Goal: Information Seeking & Learning: Understand process/instructions

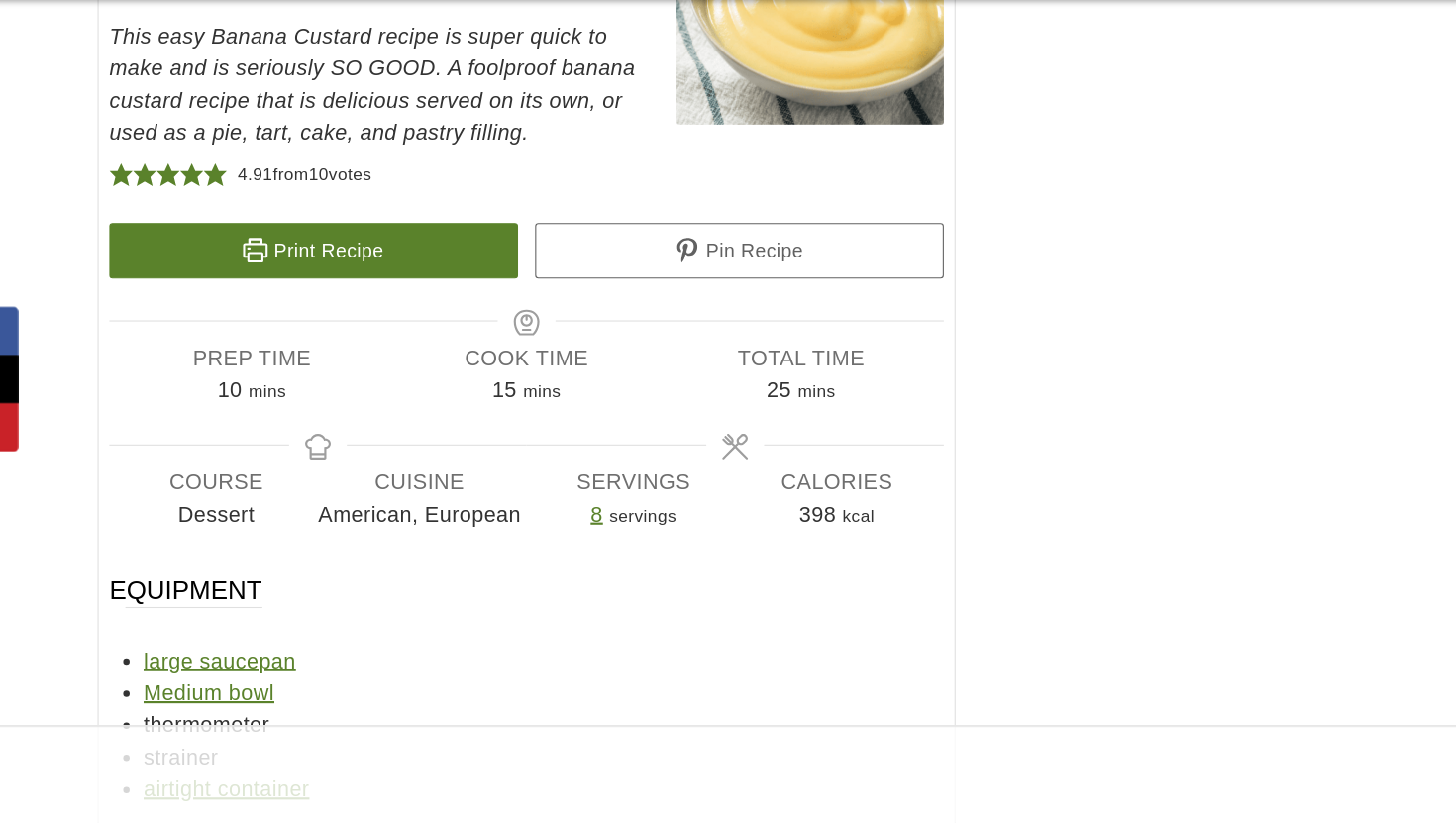
scroll to position [10661, 0]
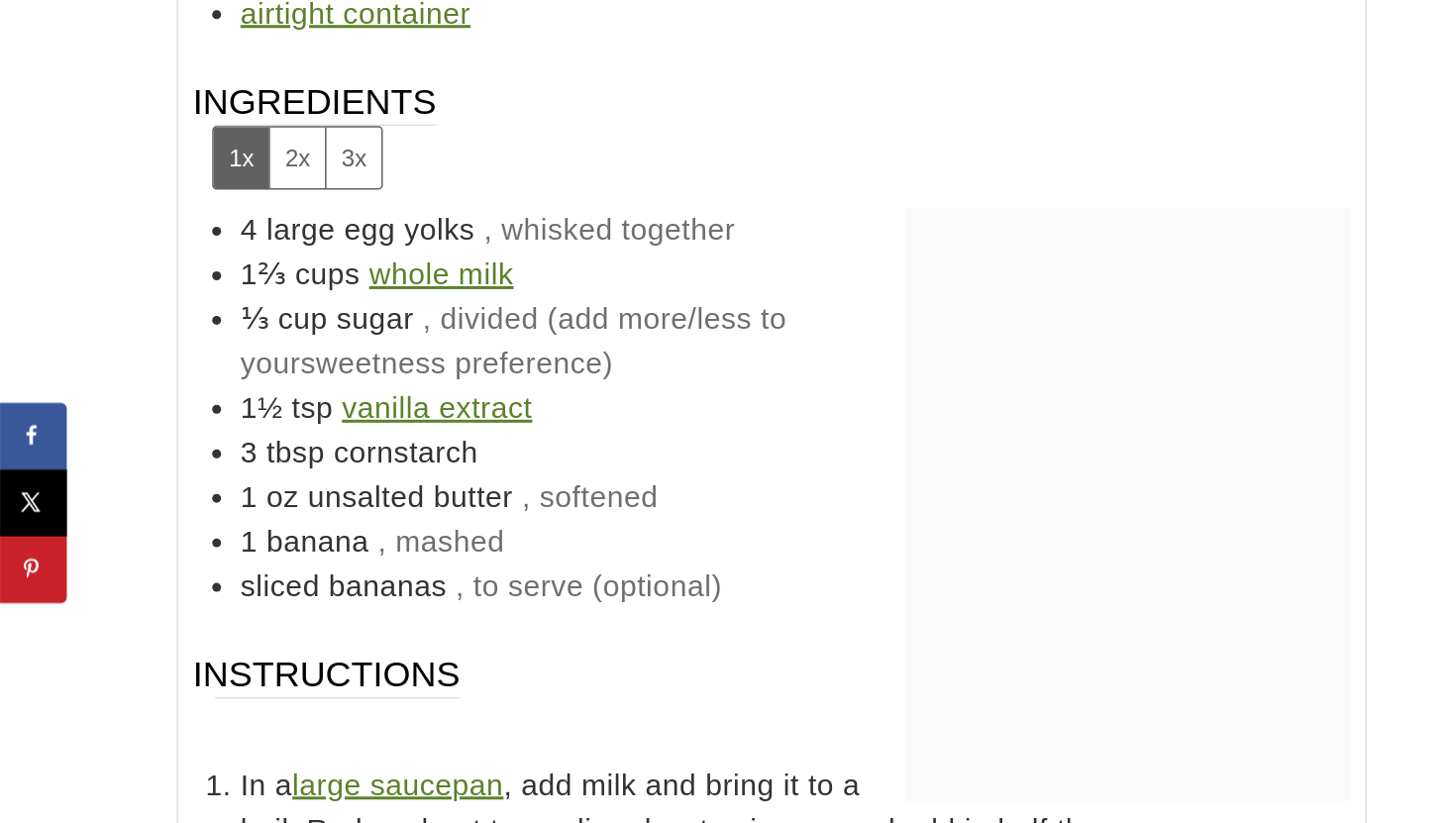
click at [288, 218] on span "large egg yolks" at bounding box center [248, 229] width 140 height 22
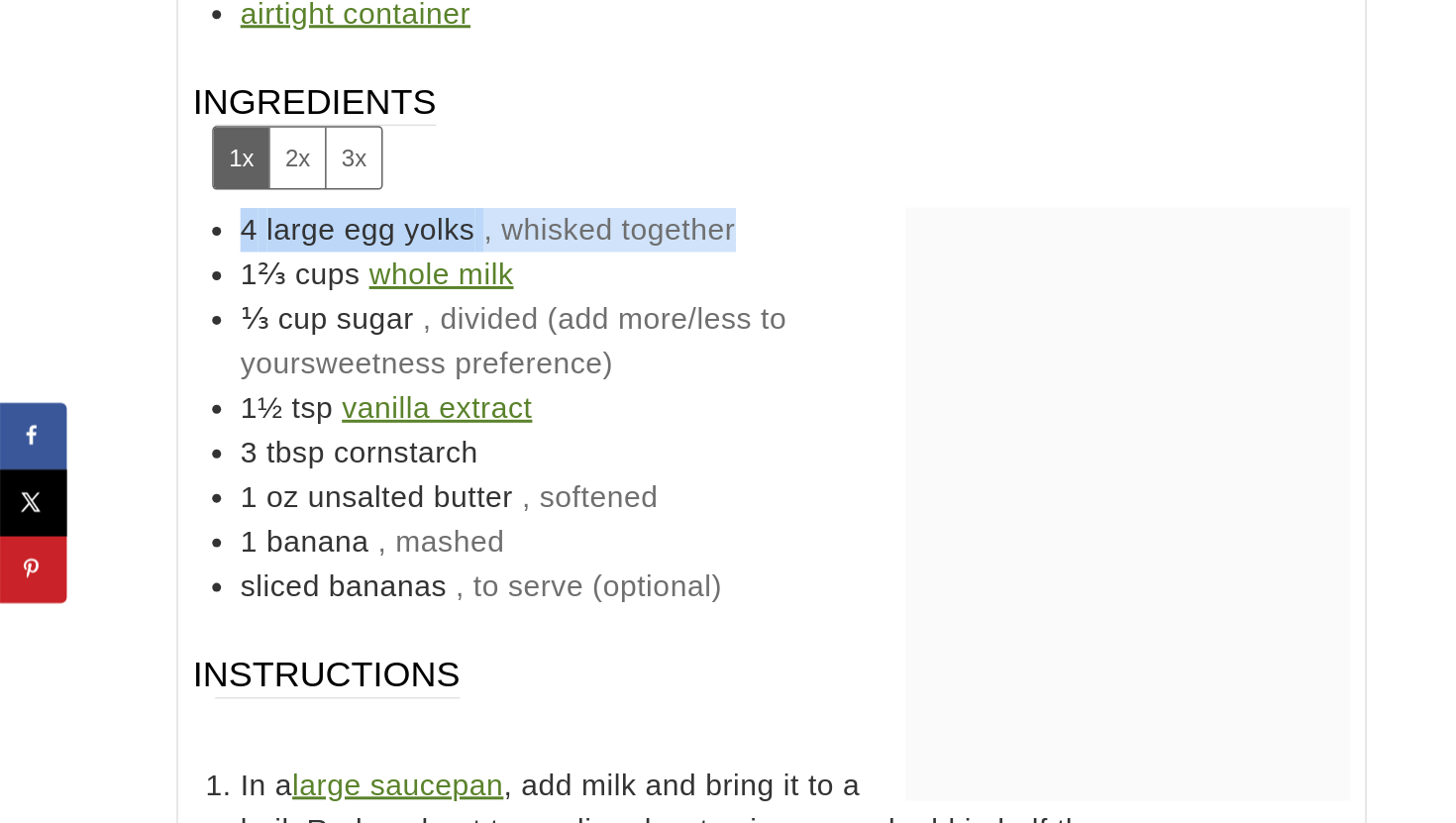
click at [288, 218] on span "large egg yolks" at bounding box center [248, 229] width 140 height 22
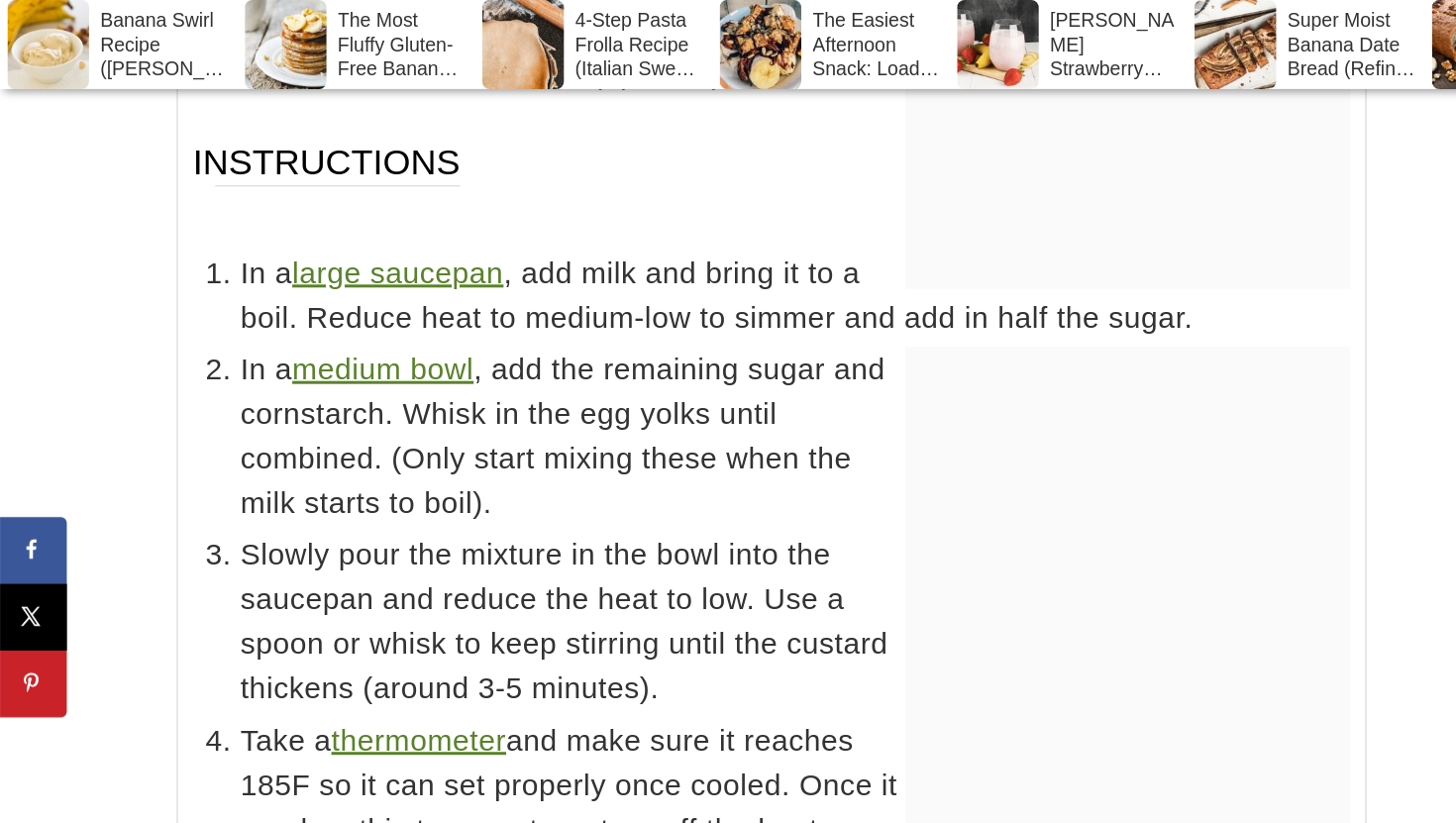
click at [438, 182] on span "In a large saucepan , add milk and bring it to a boil. Reduce heat to medium-lo…" at bounding box center [531, 198] width 740 height 60
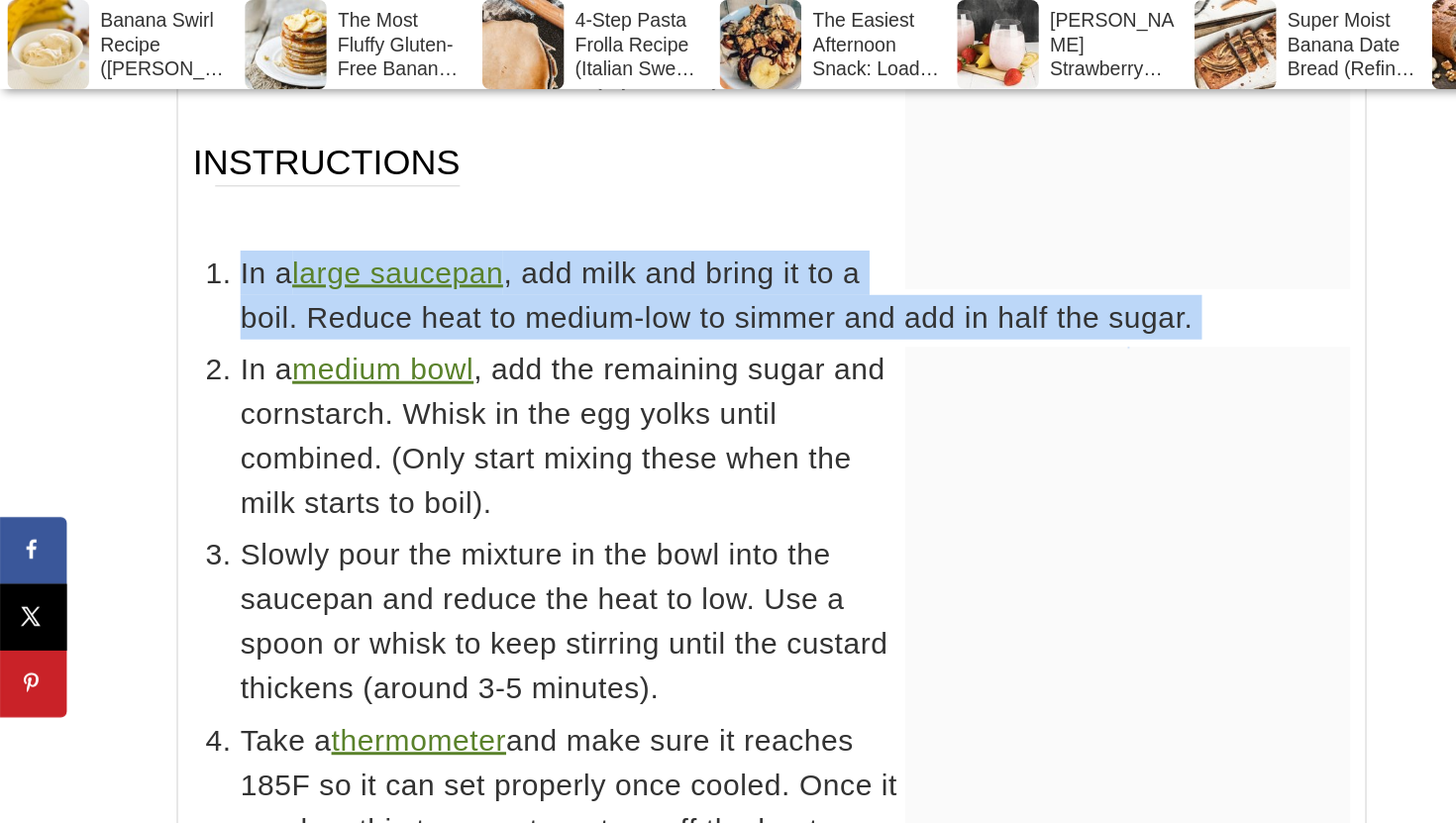
click at [438, 182] on span "In a large saucepan , add milk and bring it to a boil. Reduce heat to medium-lo…" at bounding box center [531, 198] width 740 height 60
